Goal: Transaction & Acquisition: Obtain resource

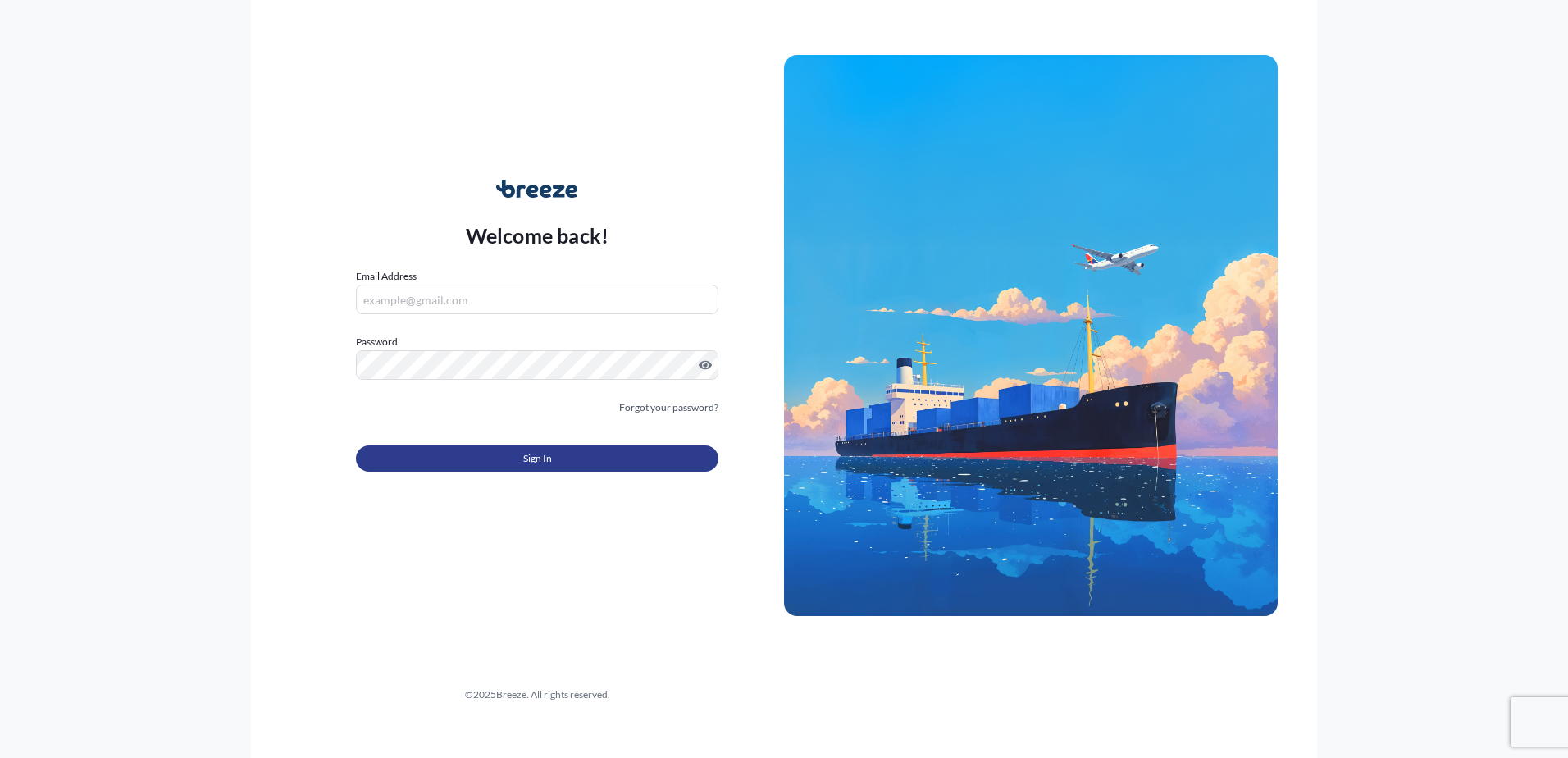
type input "[PERSON_NAME][EMAIL_ADDRESS][DOMAIN_NAME]"
click at [521, 469] on button "Sign In" at bounding box center [537, 459] width 362 height 26
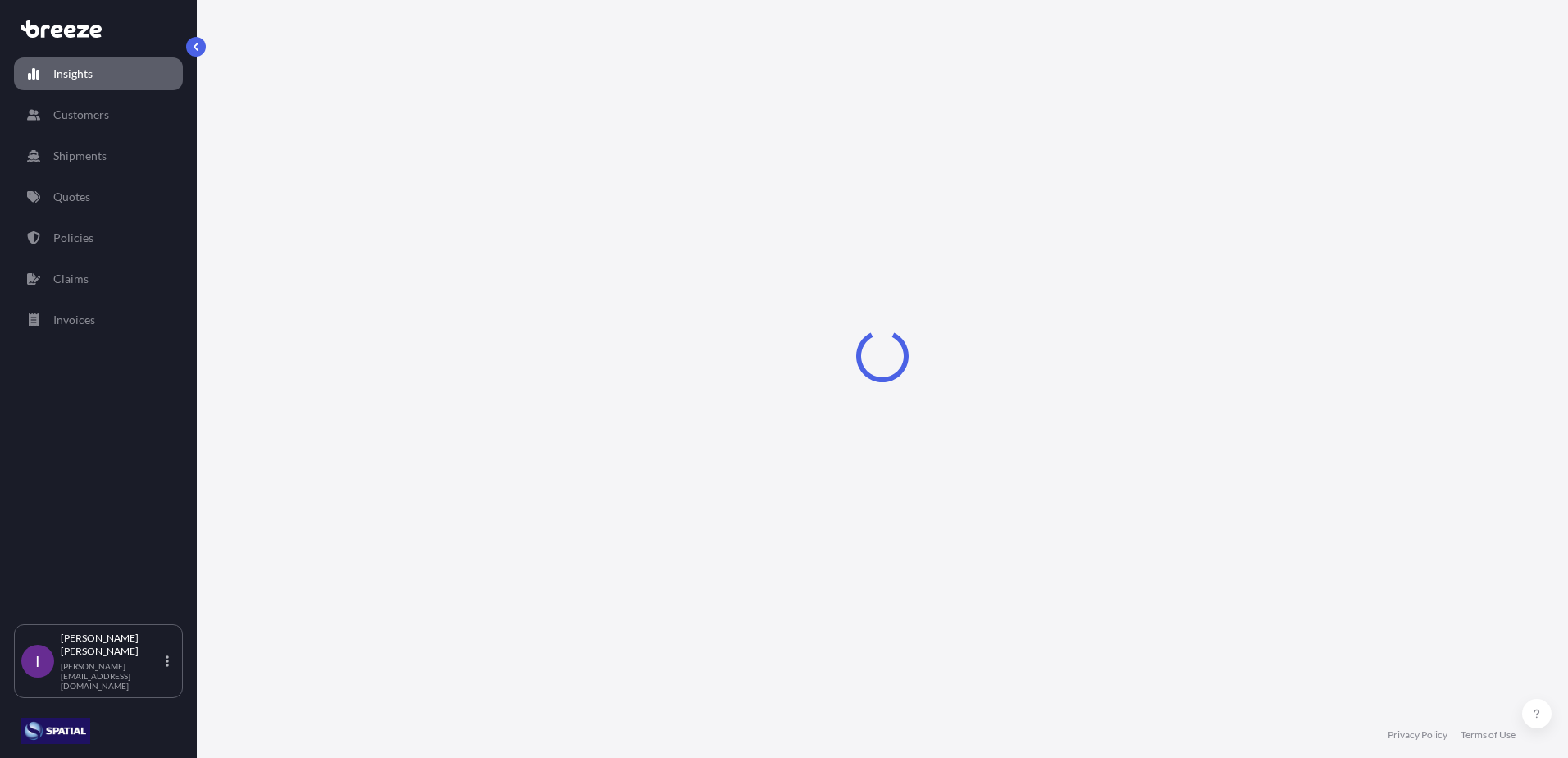
select select "2025"
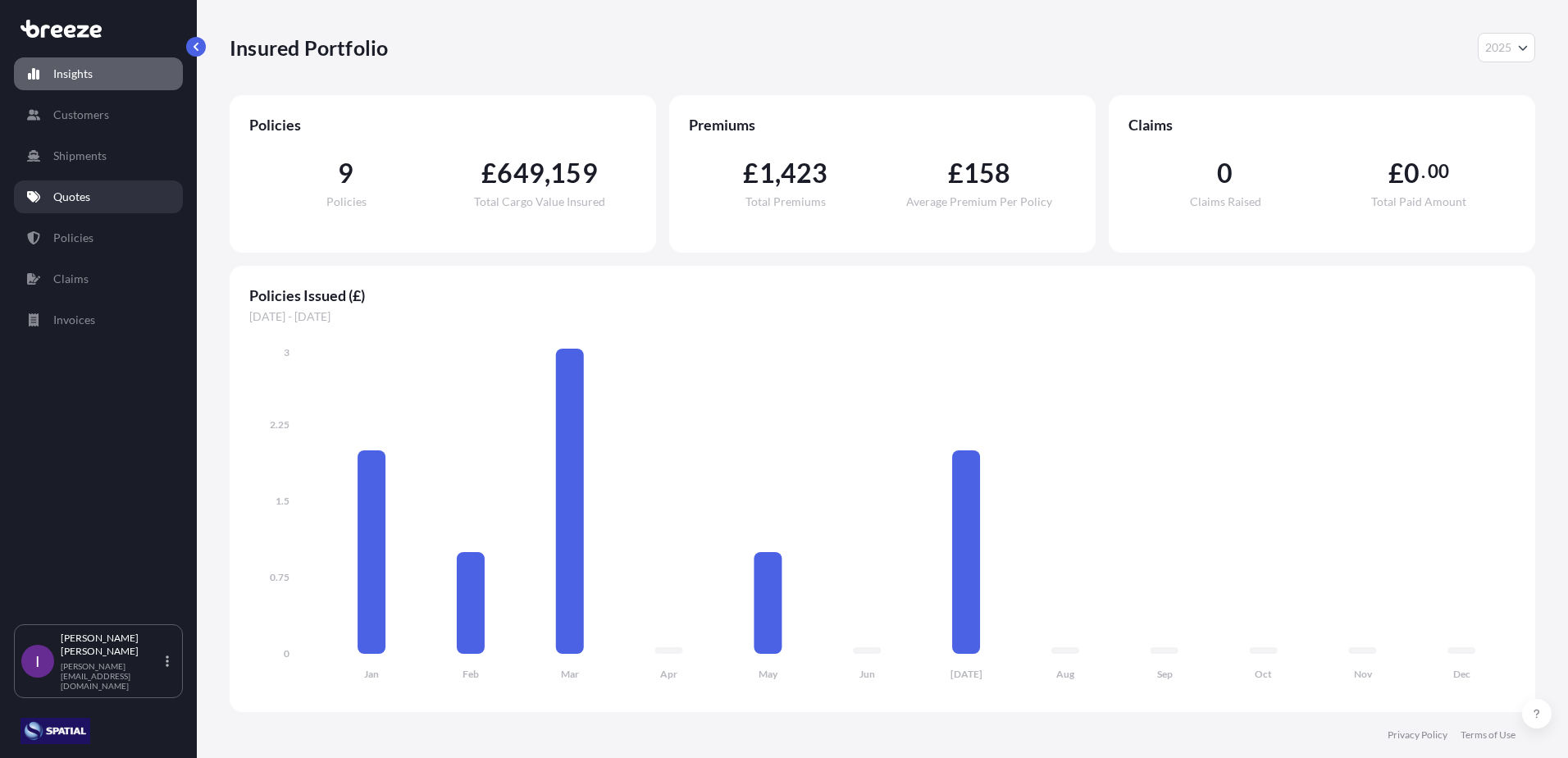
click at [72, 193] on p "Quotes" at bounding box center [72, 197] width 37 height 17
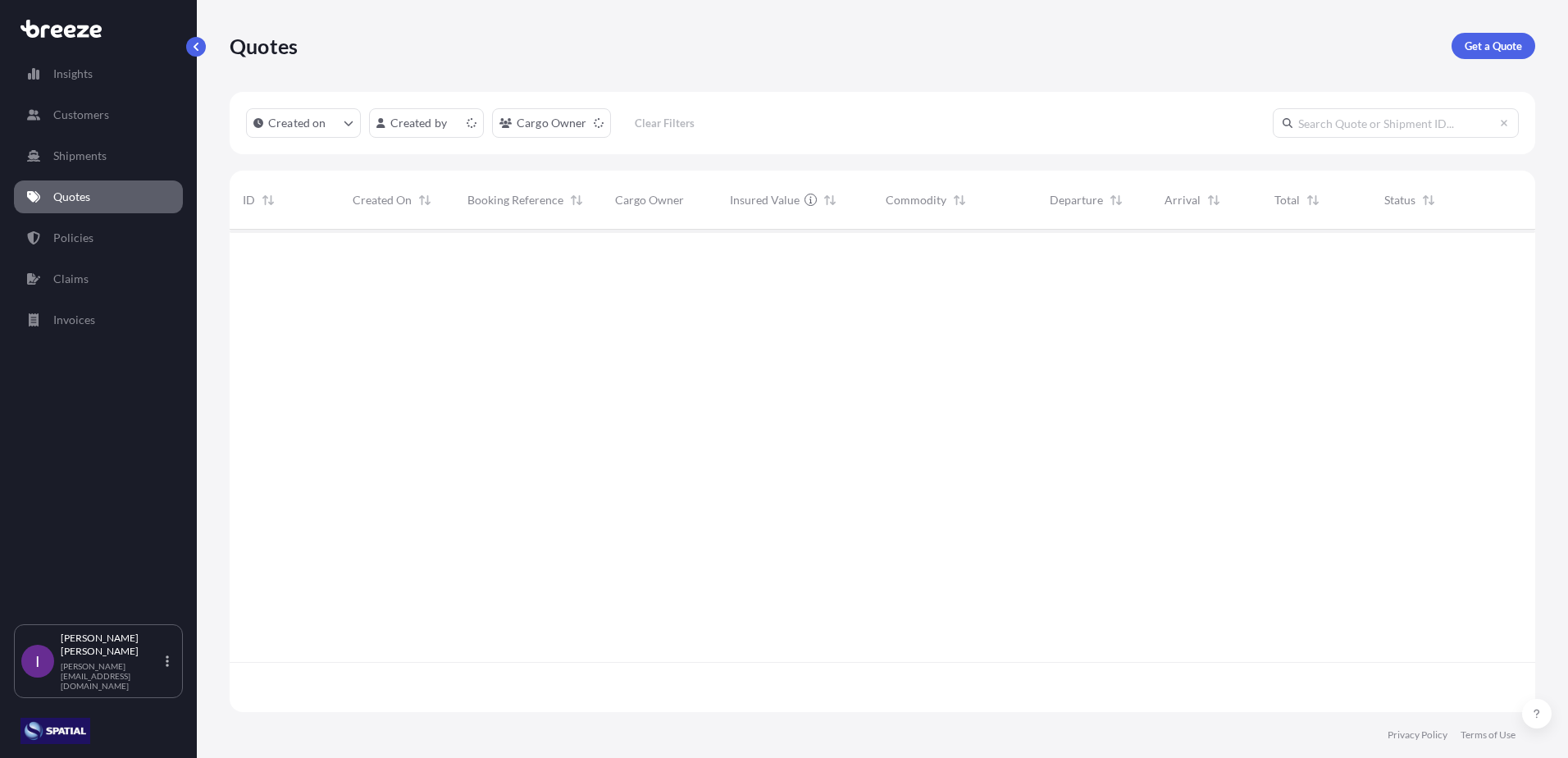
scroll to position [479, 1294]
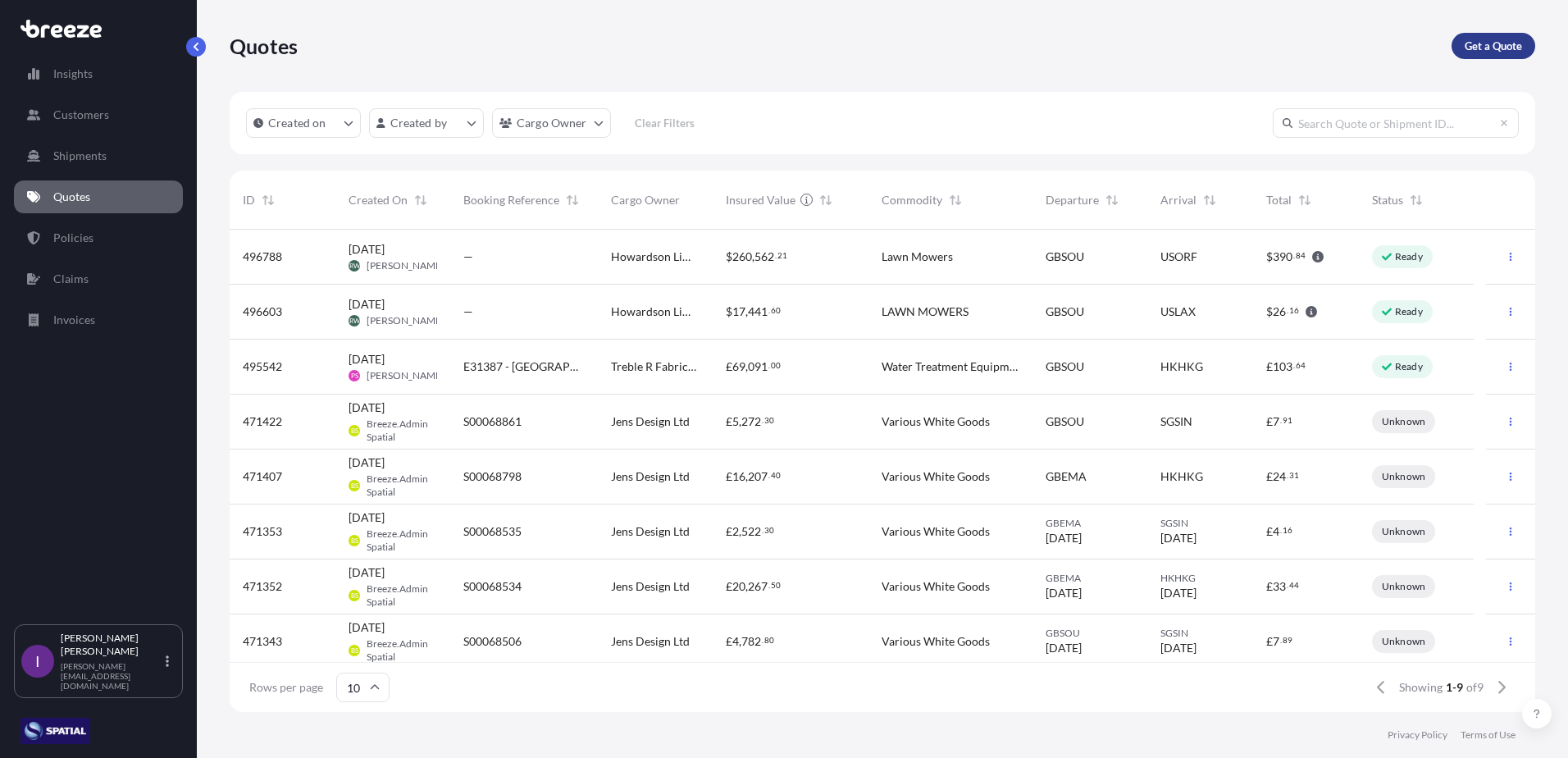
click at [1478, 47] on p "Get a Quote" at bounding box center [1493, 46] width 57 height 17
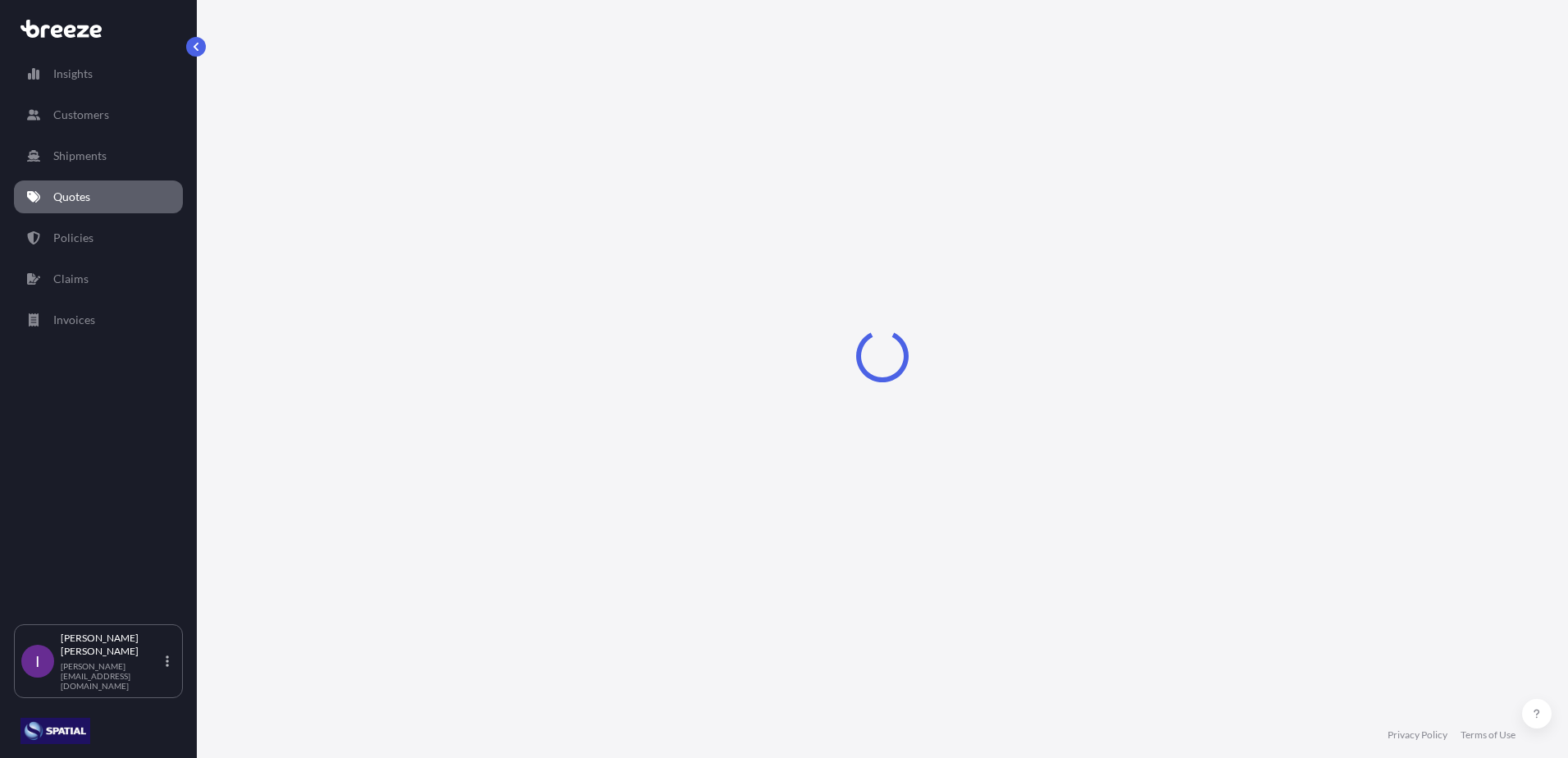
select select "Sea"
select select "1"
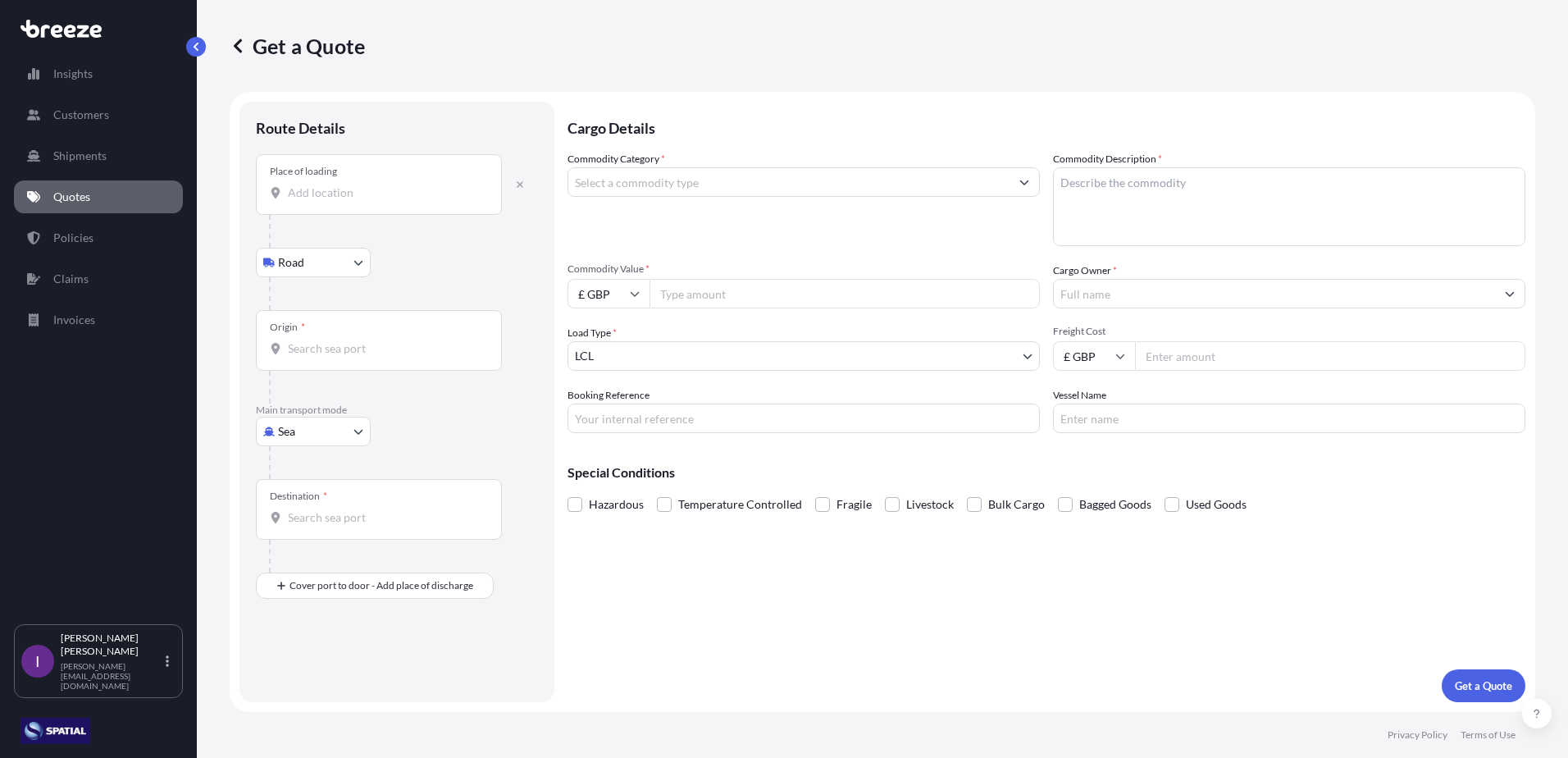
click at [414, 197] on input "Place of loading" at bounding box center [385, 193] width 193 height 17
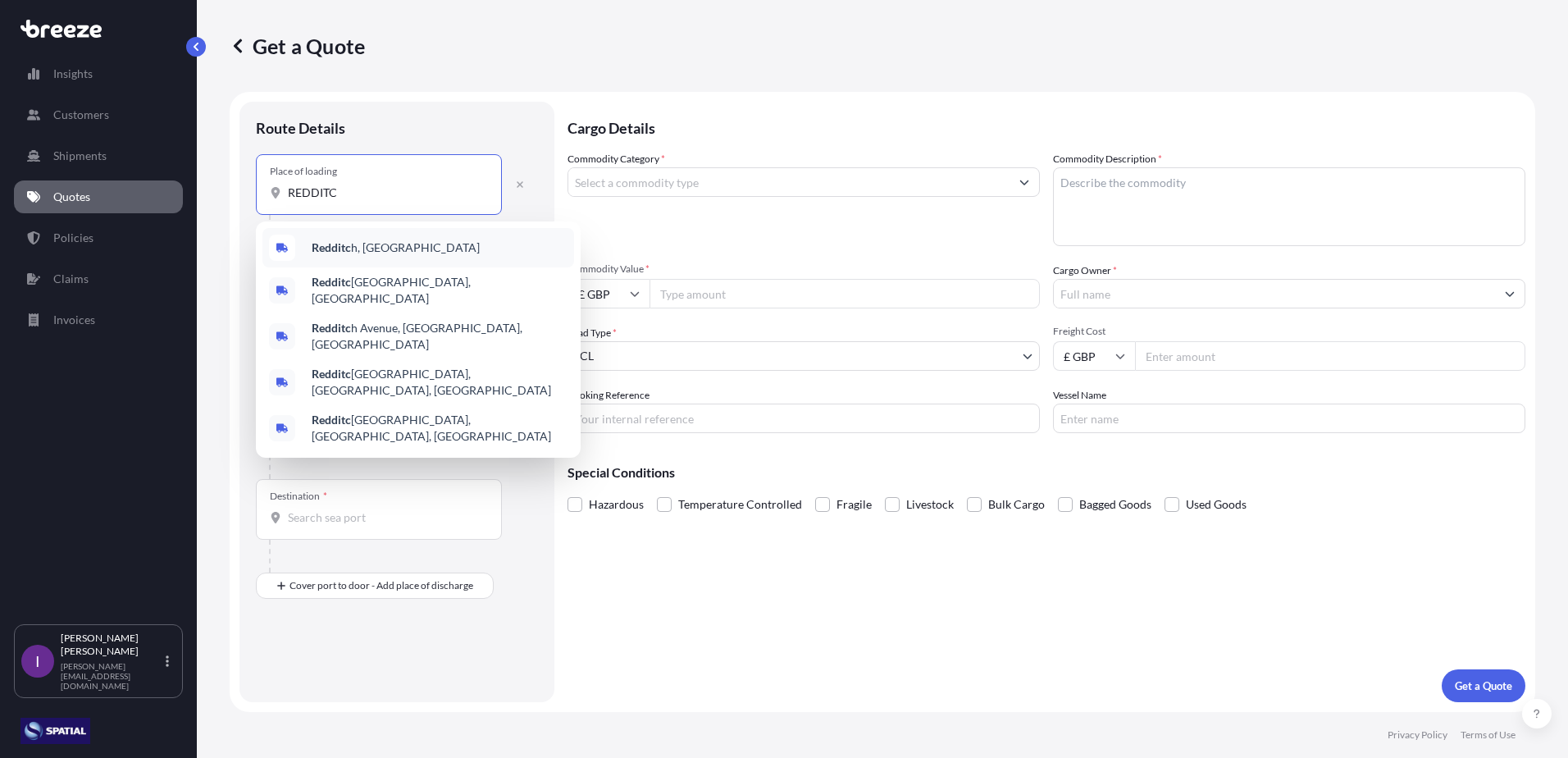
click at [368, 251] on span "Redditc h, [GEOGRAPHIC_DATA]" at bounding box center [396, 247] width 168 height 17
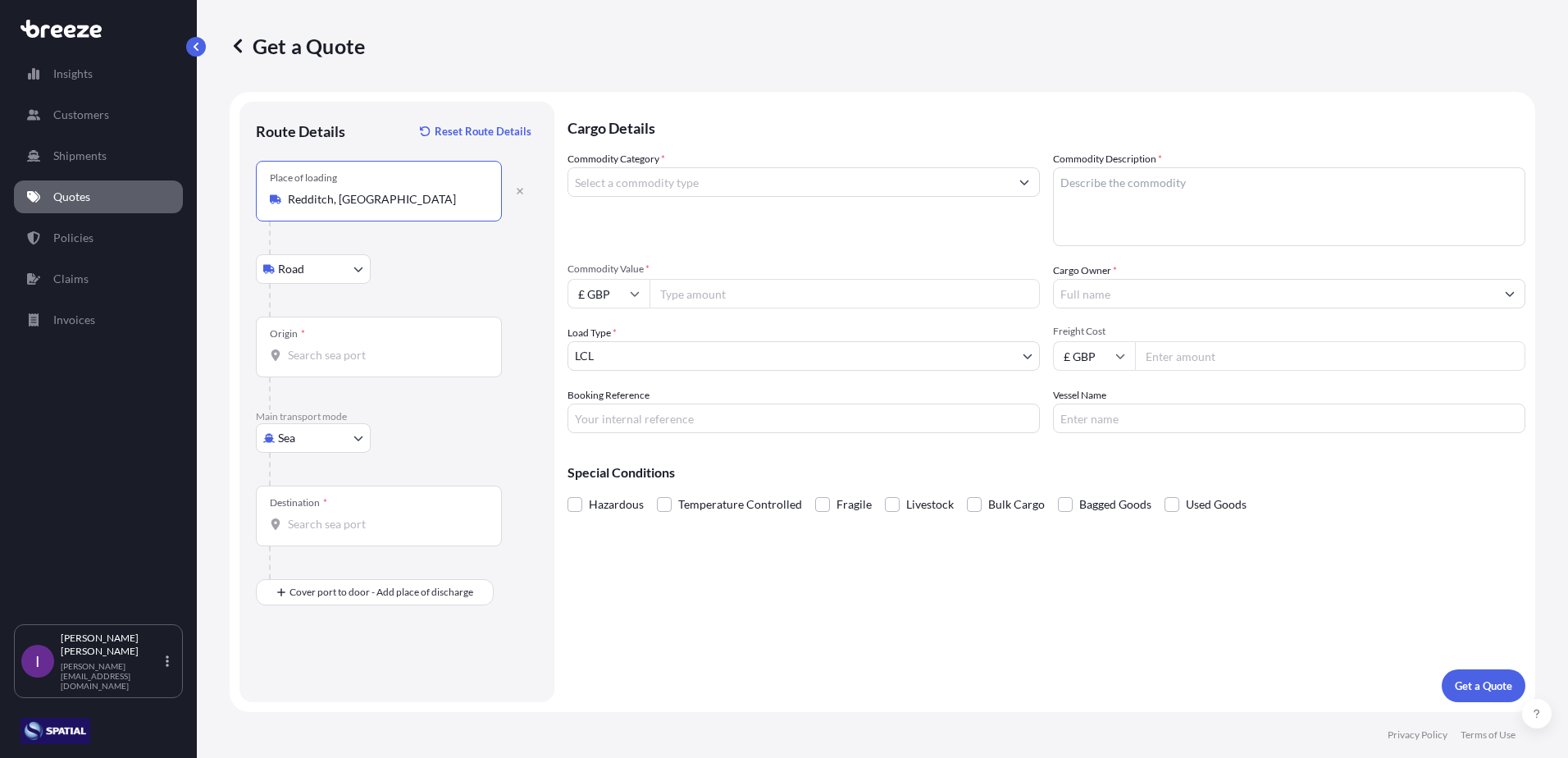
type input "Redditch, [GEOGRAPHIC_DATA]"
click at [344, 350] on input "Origin *" at bounding box center [385, 355] width 193 height 17
type input "GBLGP - [GEOGRAPHIC_DATA], [GEOGRAPHIC_DATA]"
click at [363, 512] on div "Destination *" at bounding box center [379, 515] width 246 height 61
click at [363, 516] on input "Destination *" at bounding box center [385, 524] width 193 height 17
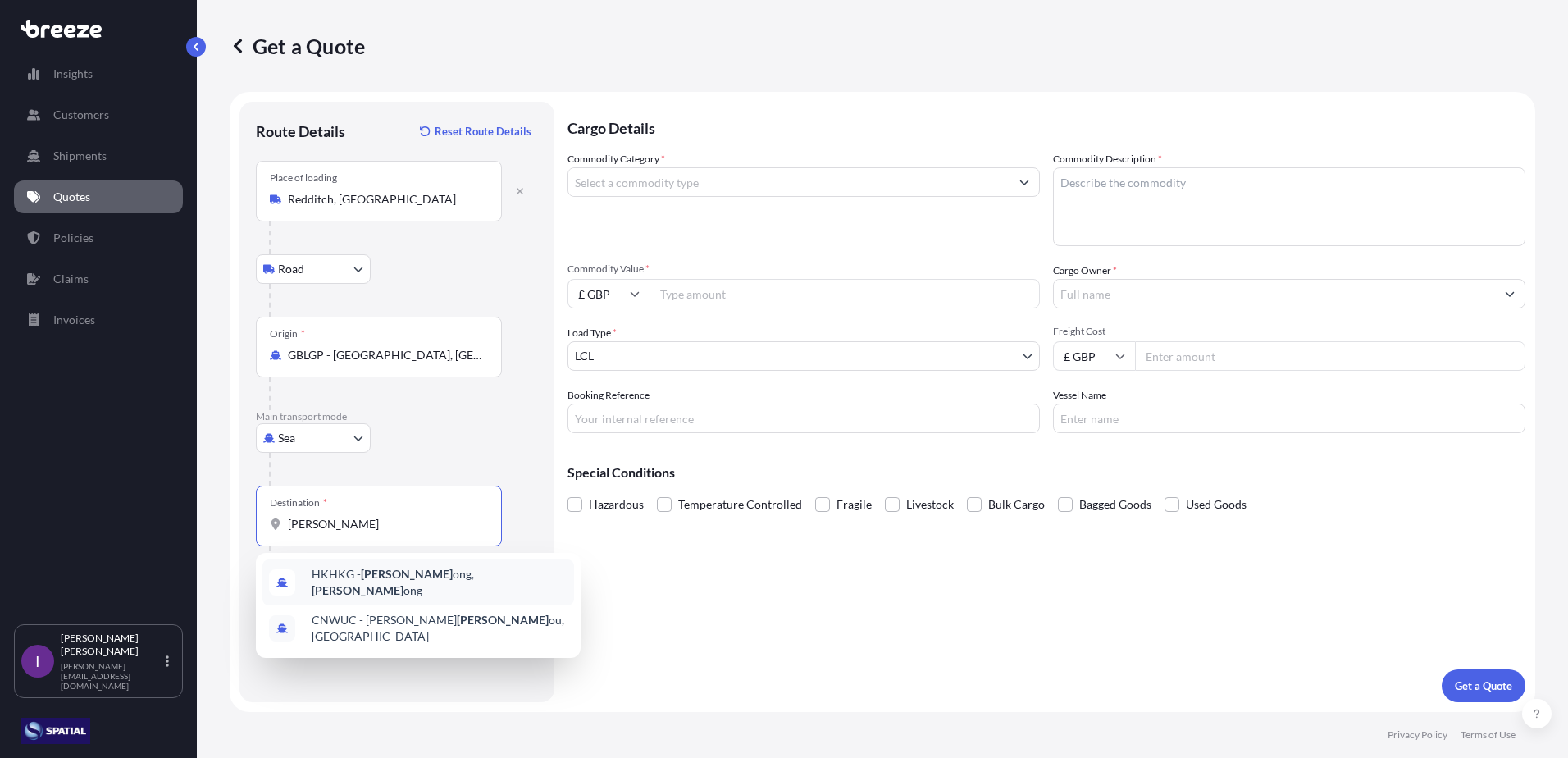
click at [425, 588] on div "HKHKG - [PERSON_NAME], [PERSON_NAME]" at bounding box center [418, 582] width 312 height 46
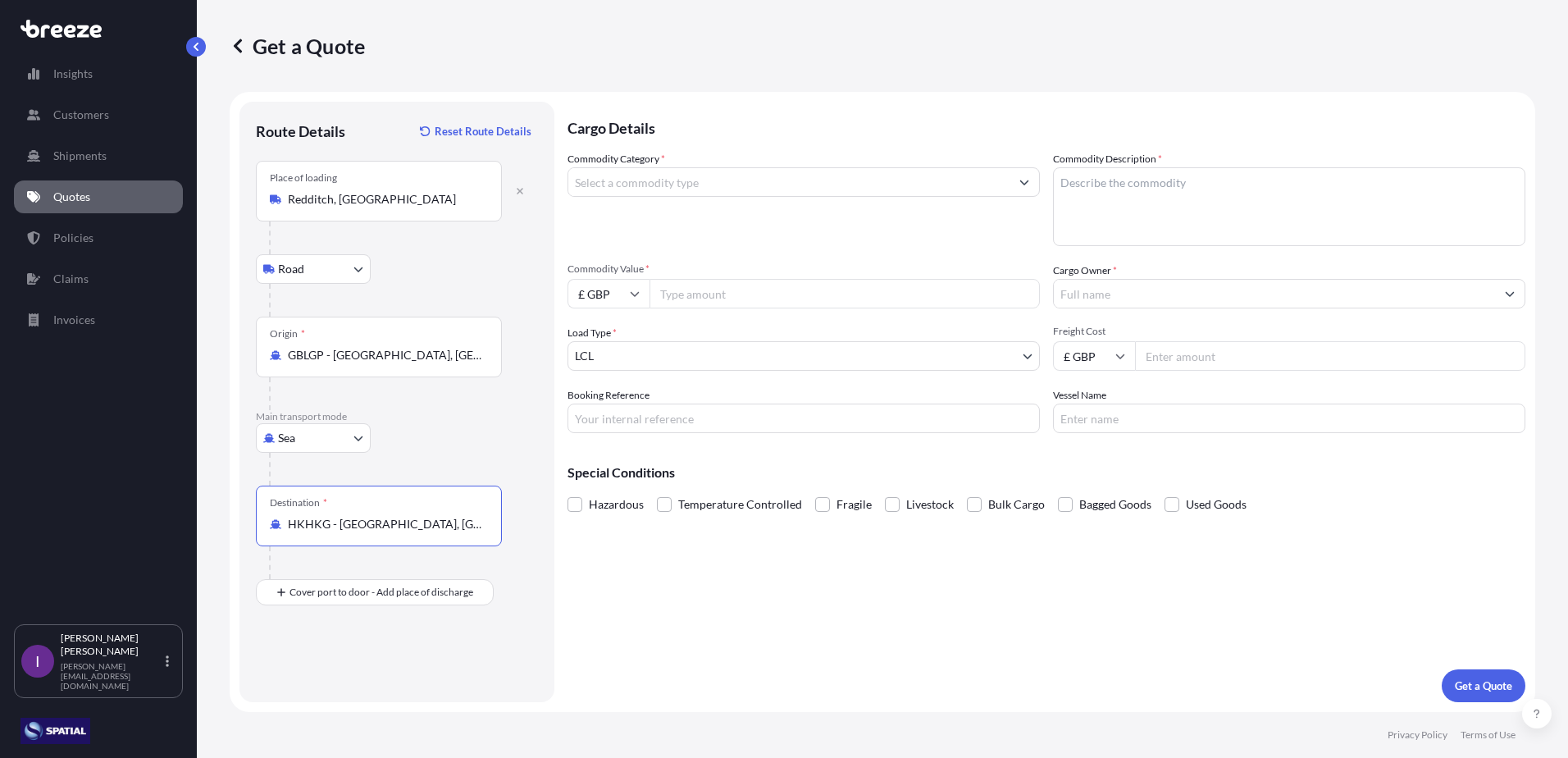
type input "HKHKG - [GEOGRAPHIC_DATA], [GEOGRAPHIC_DATA]"
click at [730, 183] on input "Commodity Category *" at bounding box center [789, 182] width 441 height 30
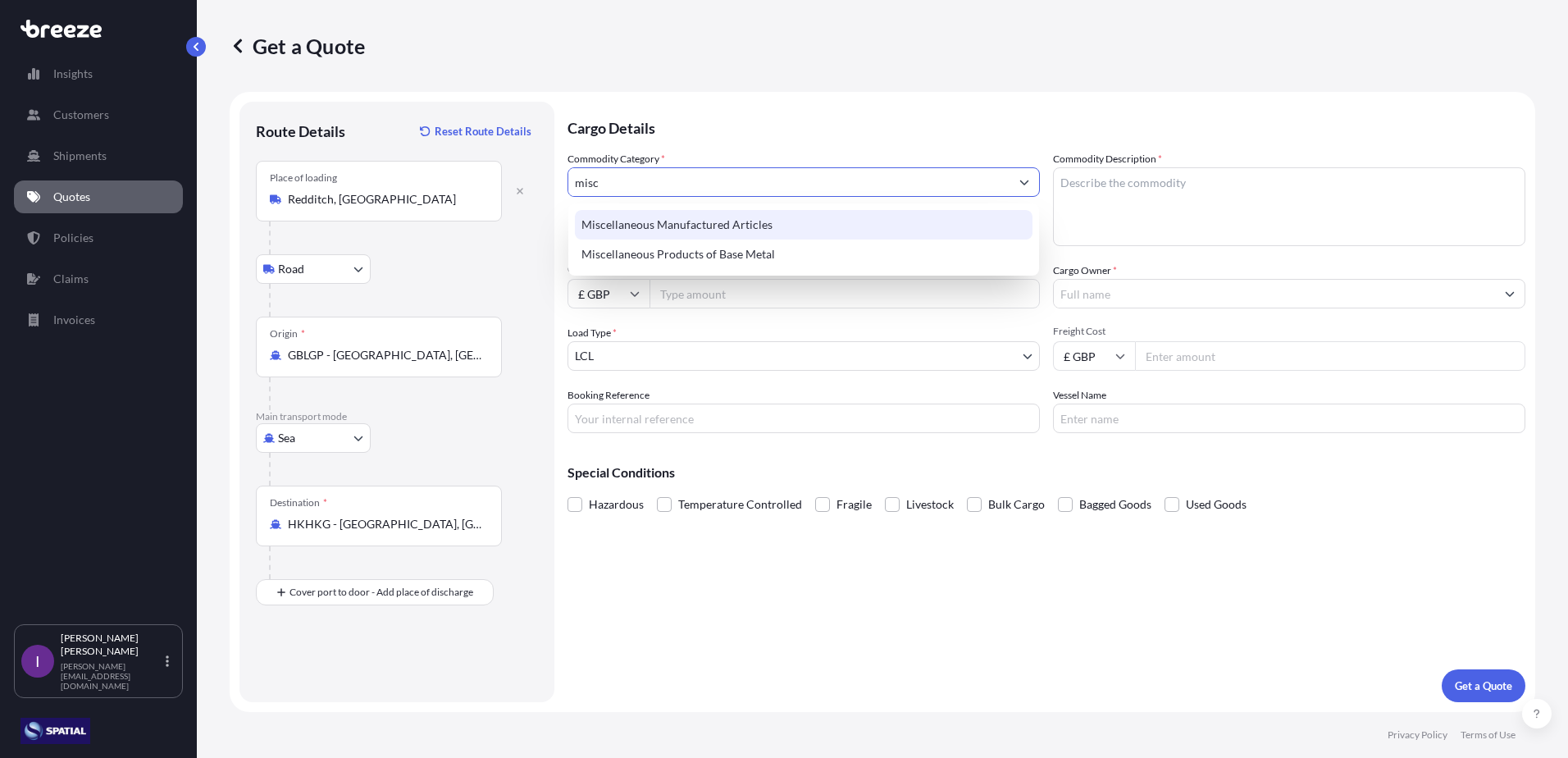
click at [701, 228] on div "Miscellaneous Manufactured Articles" at bounding box center [803, 225] width 458 height 30
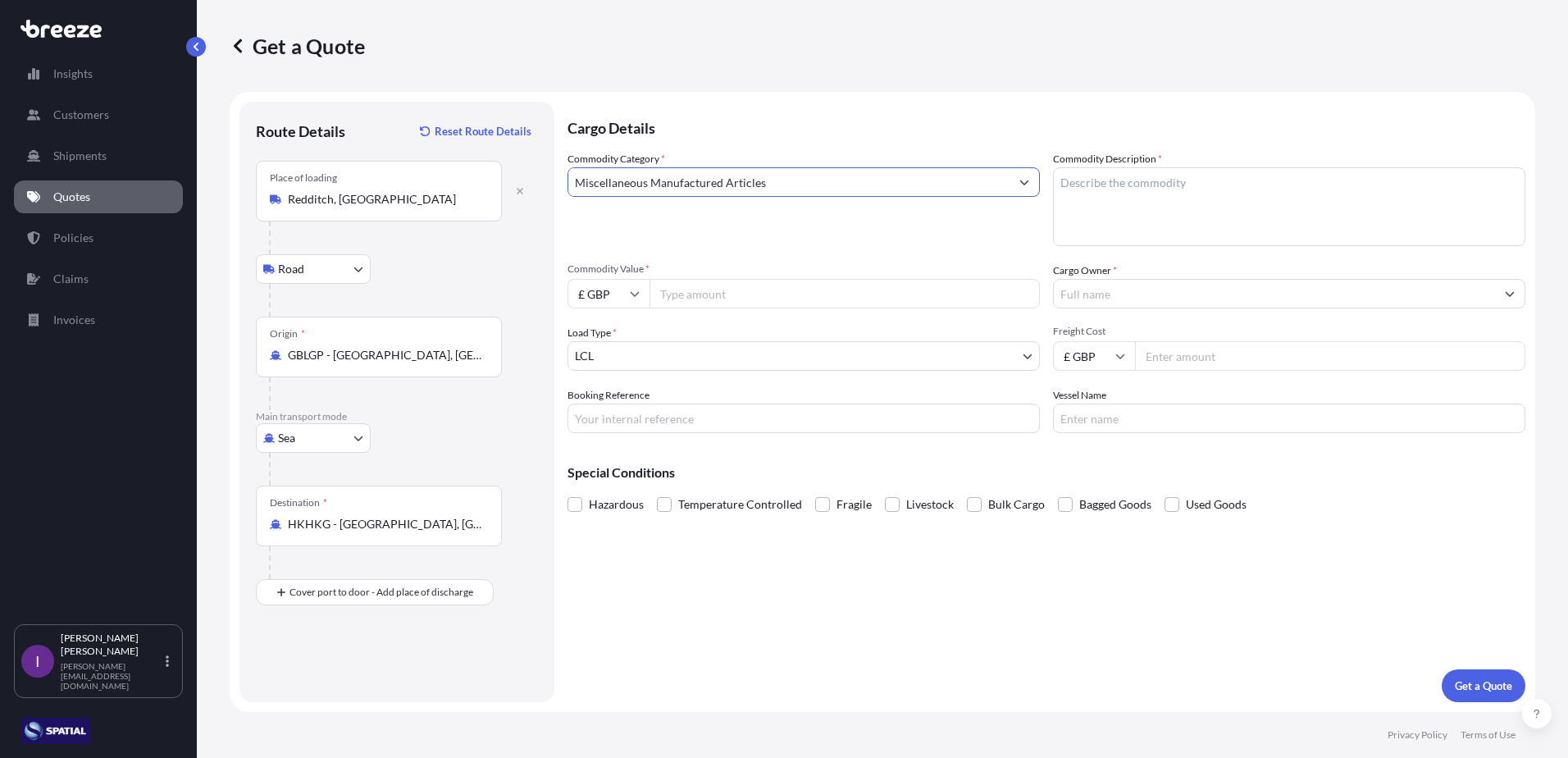
type input "Miscellaneous Manufactured Articles"
click at [1159, 190] on textarea "Commodity Description *" at bounding box center [1289, 207] width 472 height 79
type textarea "Water Treatment Eqpt"
click at [766, 299] on input "Commodity Value *" at bounding box center [845, 294] width 390 height 30
type input "70000"
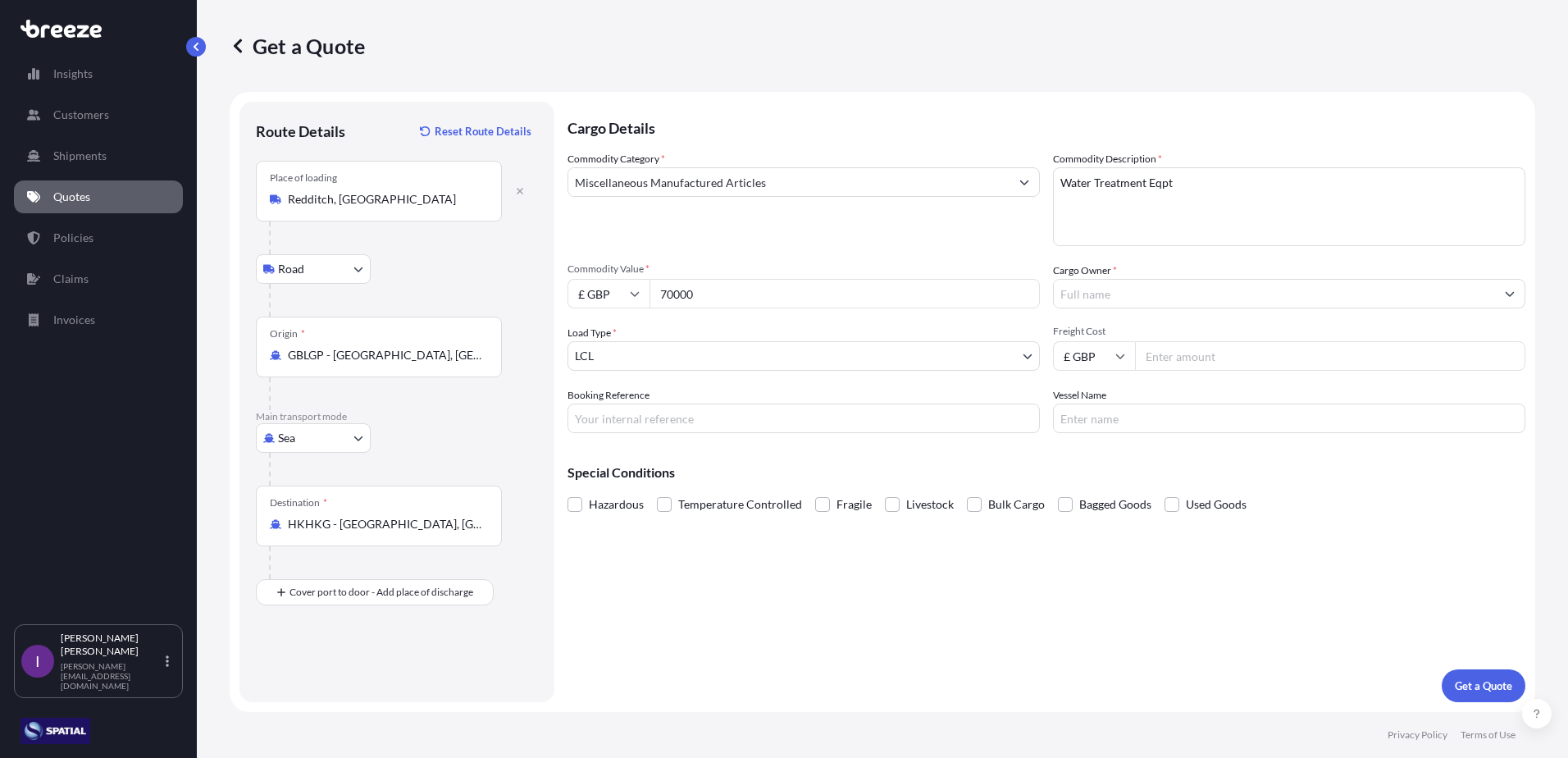
click at [1161, 292] on input "Cargo Owner *" at bounding box center [1274, 294] width 441 height 30
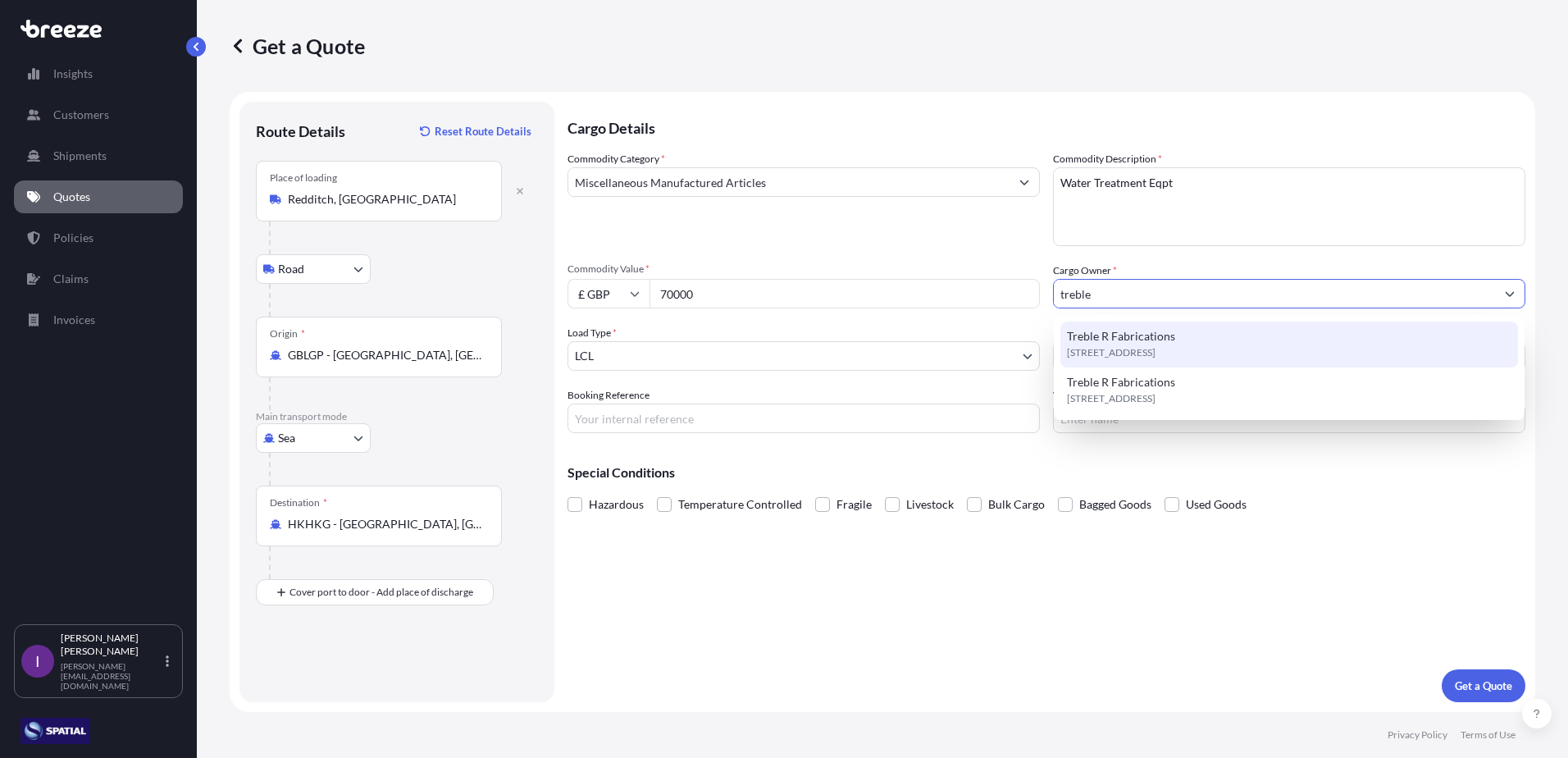
click at [1165, 339] on span "Treble R Fabrications" at bounding box center [1121, 336] width 108 height 17
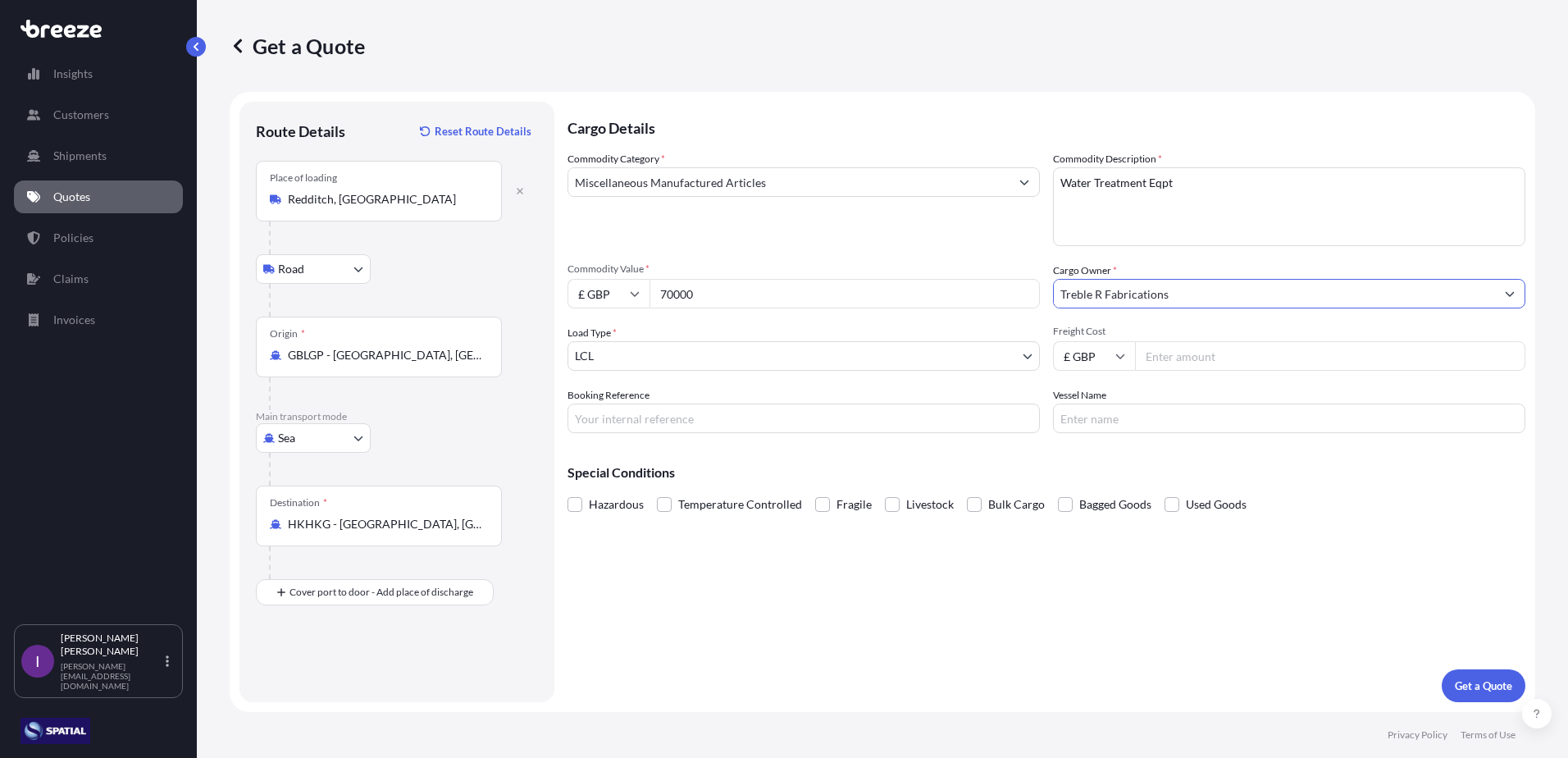
type input "Treble R Fabrications"
click at [1245, 353] on input "Freight Cost" at bounding box center [1330, 356] width 390 height 30
type input "4237.50"
click at [672, 417] on input "Booking Reference" at bounding box center [803, 419] width 472 height 30
type input "1044 / E31387"
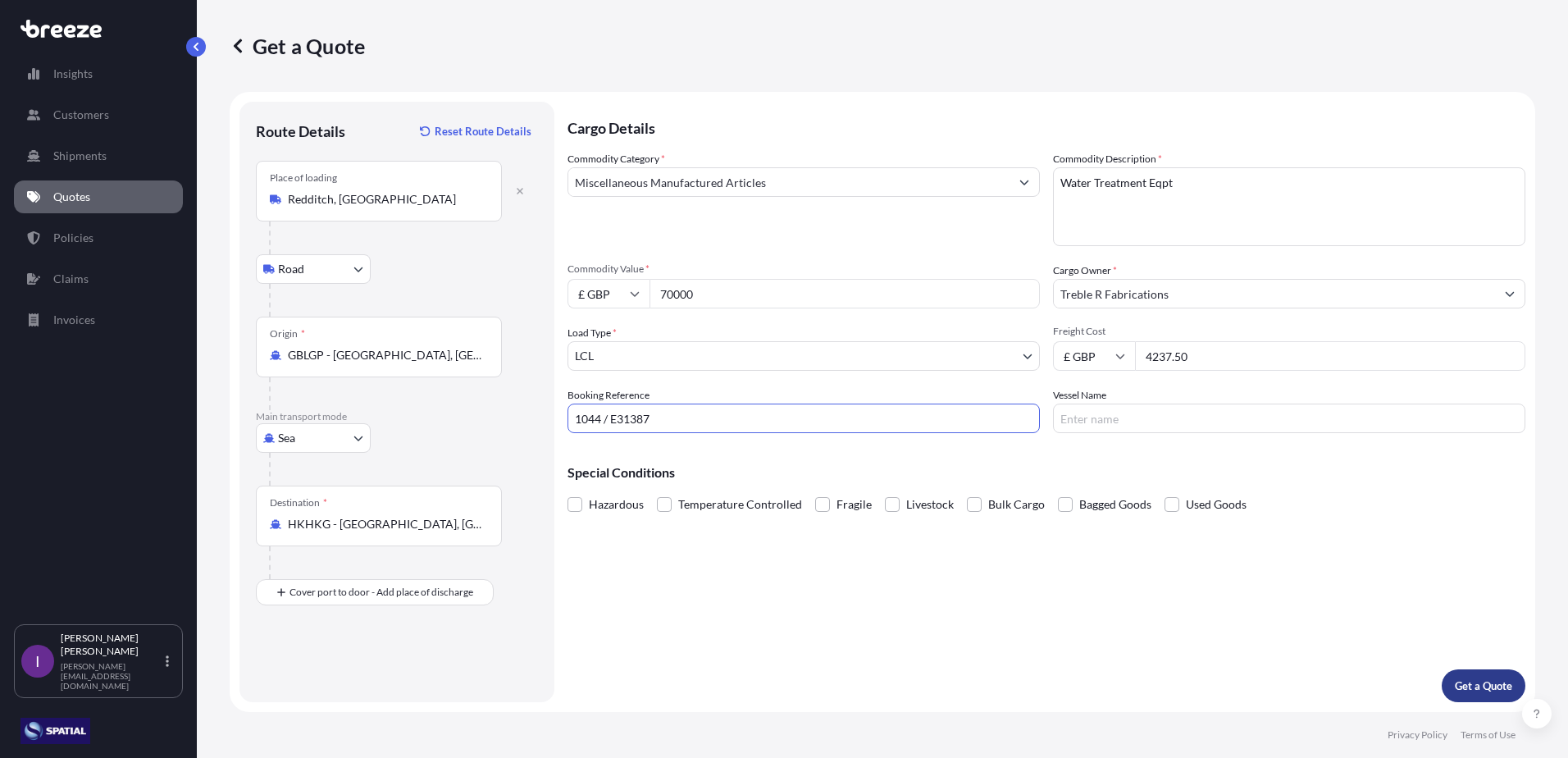
click at [1470, 675] on button "Get a Quote" at bounding box center [1483, 685] width 83 height 33
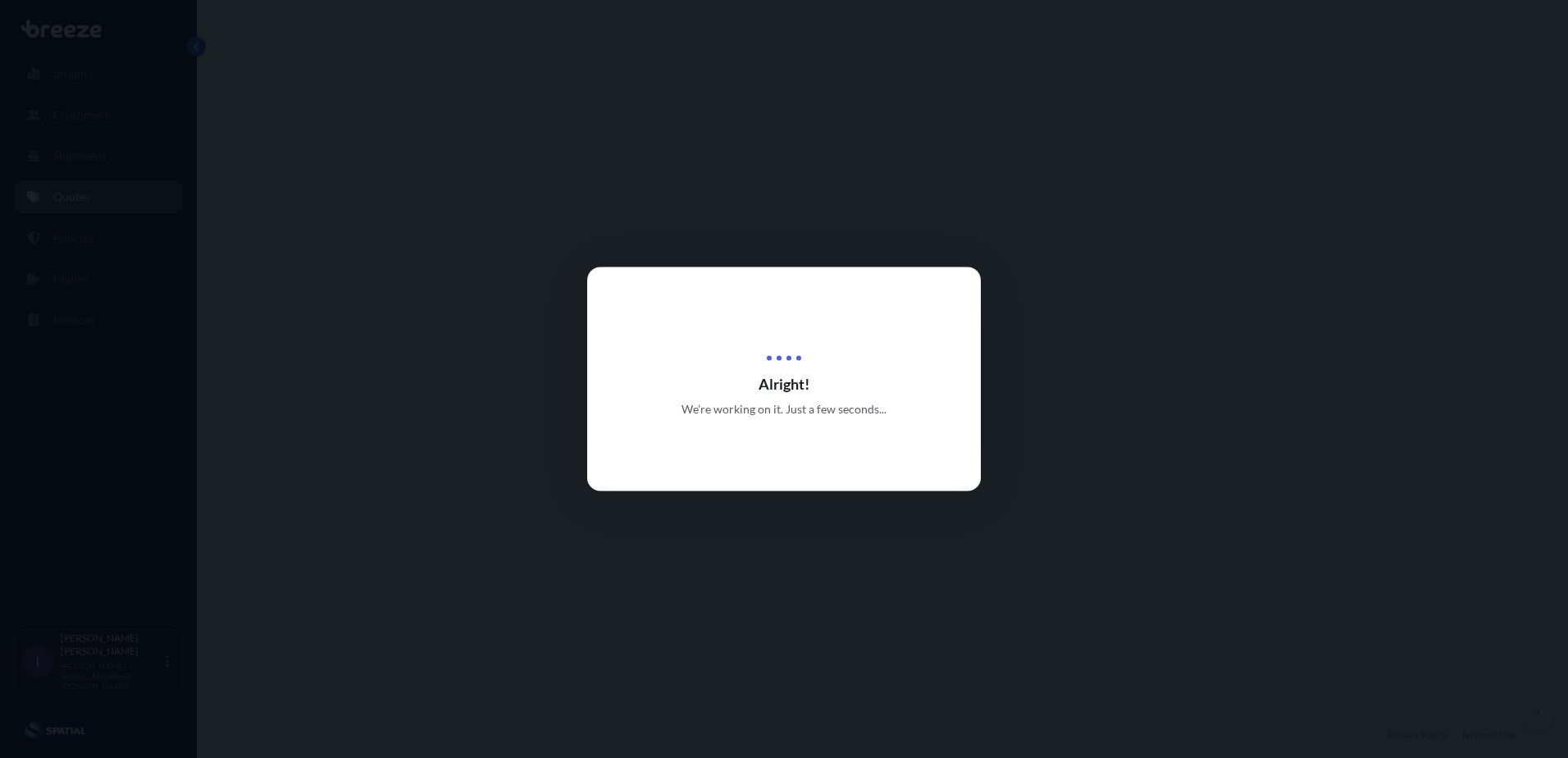
select select "Road"
select select "Sea"
select select "1"
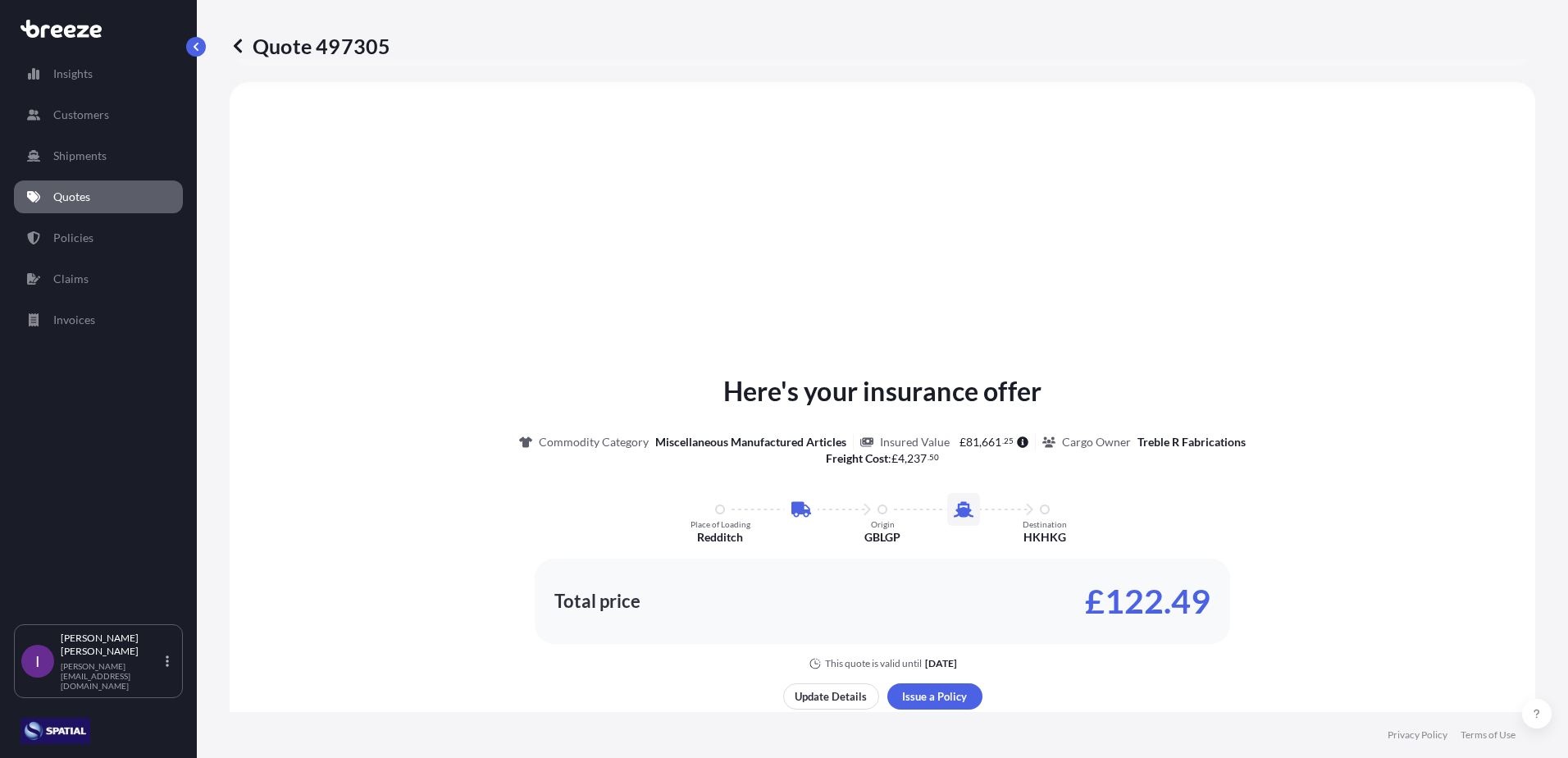
scroll to position [642, 0]
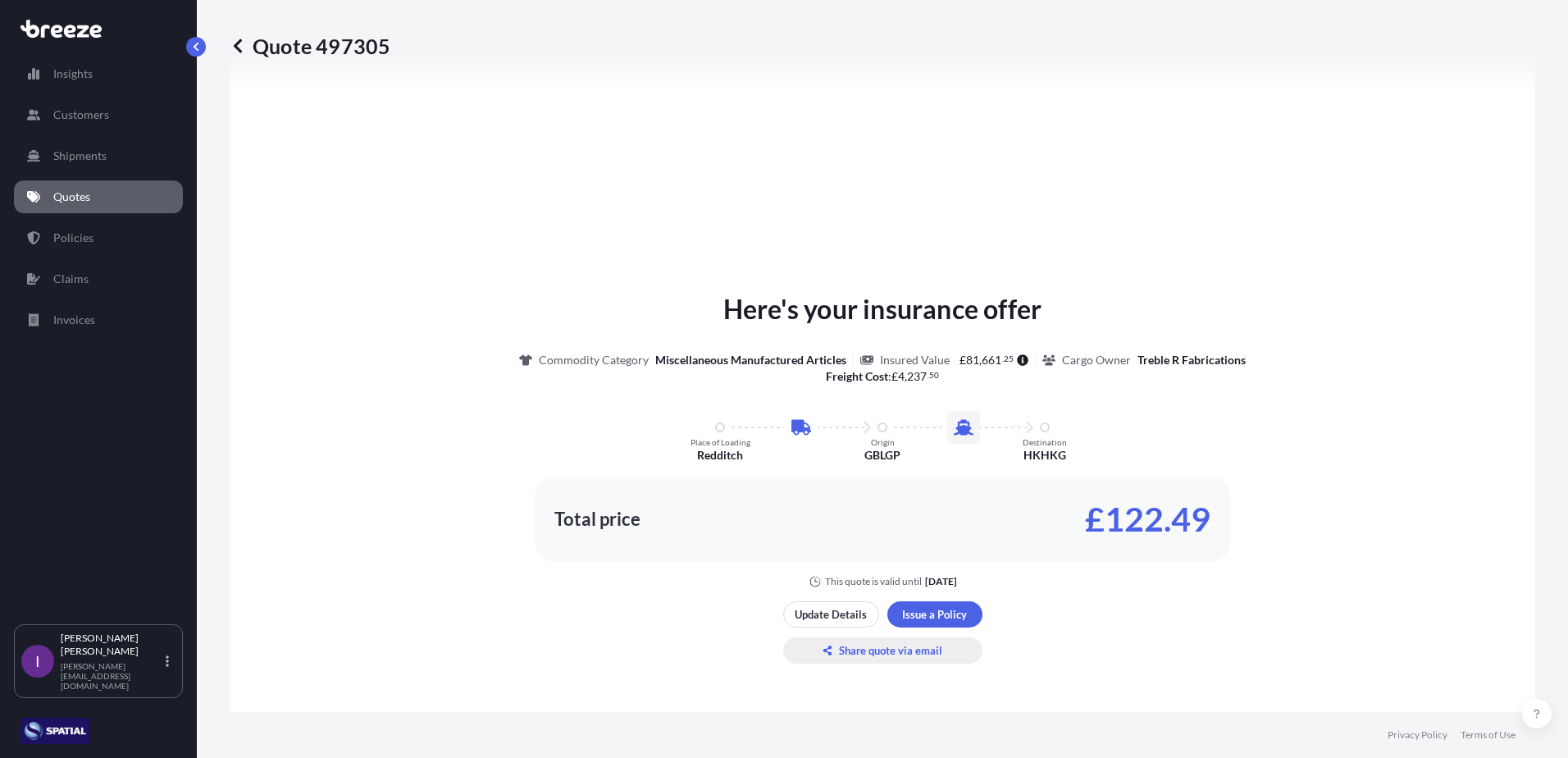
click at [865, 647] on p "Share quote via email" at bounding box center [891, 651] width 104 height 17
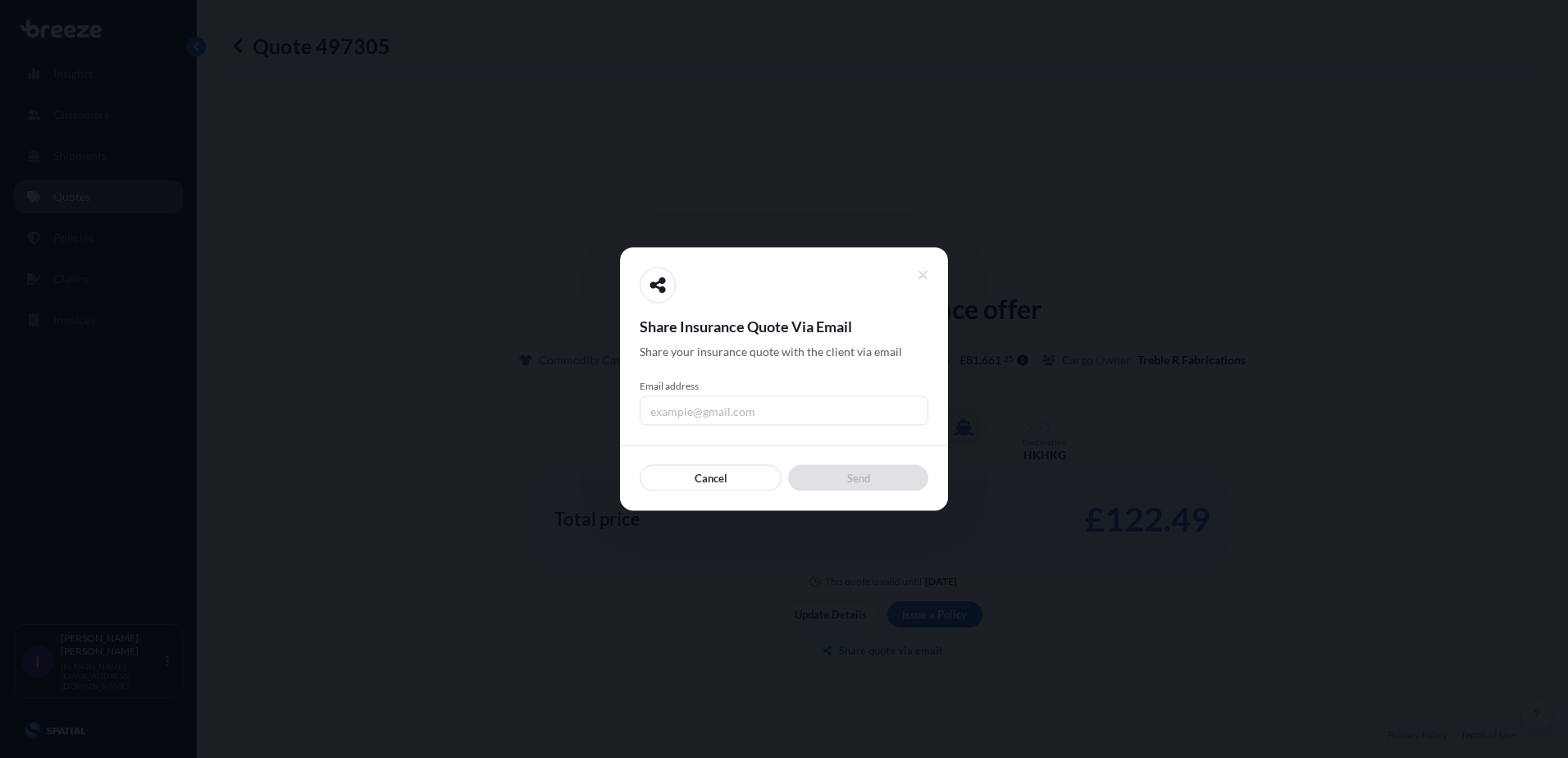
click at [755, 412] on input "Email address" at bounding box center [784, 412] width 288 height 30
click at [791, 419] on input "[EMAIL_ADDRESS][DOMAIN_NAME]" at bounding box center [784, 412] width 288 height 30
type input "i"
drag, startPoint x: 780, startPoint y: 407, endPoint x: 656, endPoint y: 405, distance: 124.0
click at [656, 405] on input "[EMAIL_ADDRESS][DOMAIN_NAME]" at bounding box center [784, 412] width 288 height 30
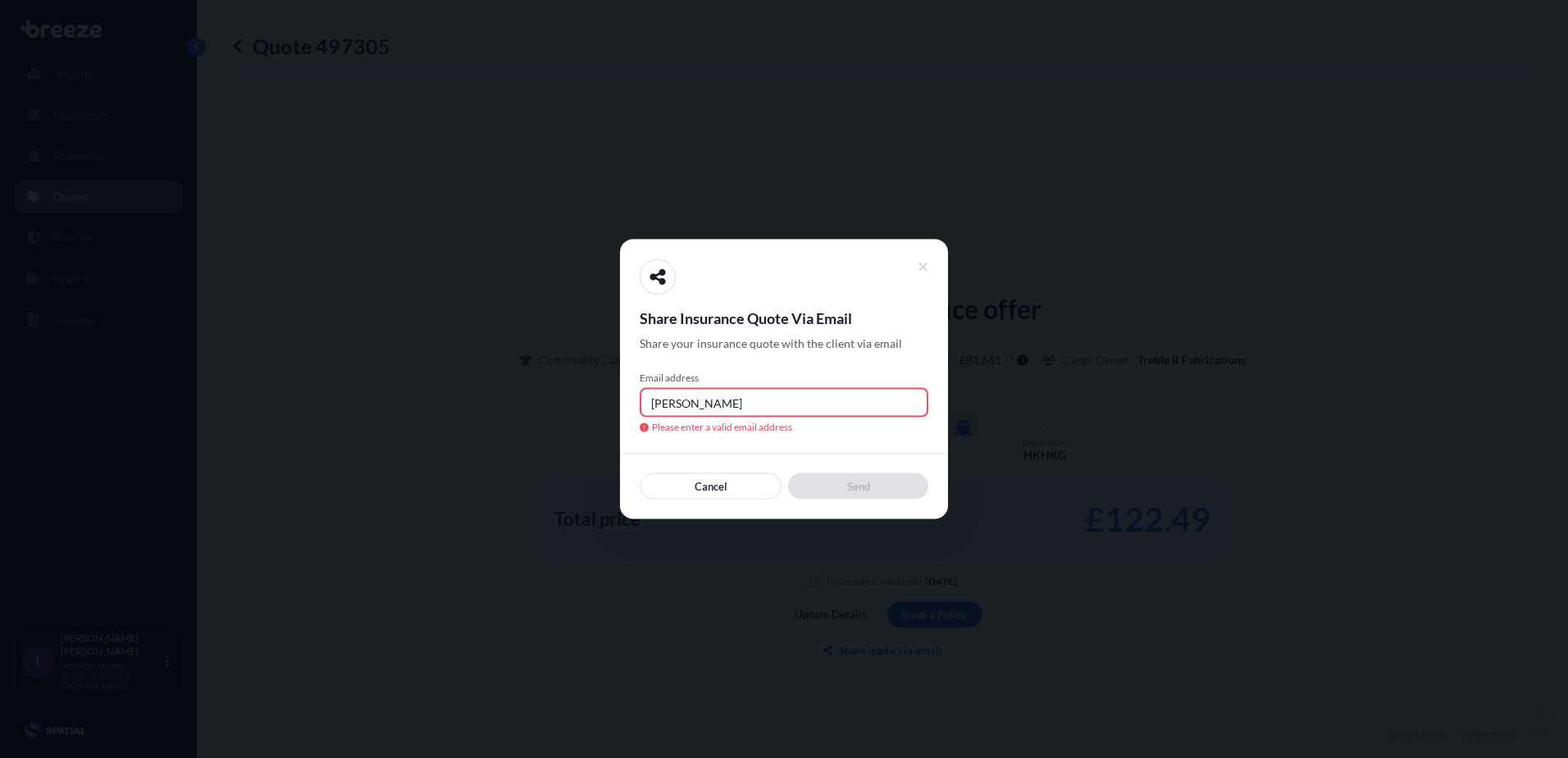
type input "[PERSON_NAME][EMAIL_ADDRESS][DOMAIN_NAME]"
